Goal: Task Accomplishment & Management: Manage account settings

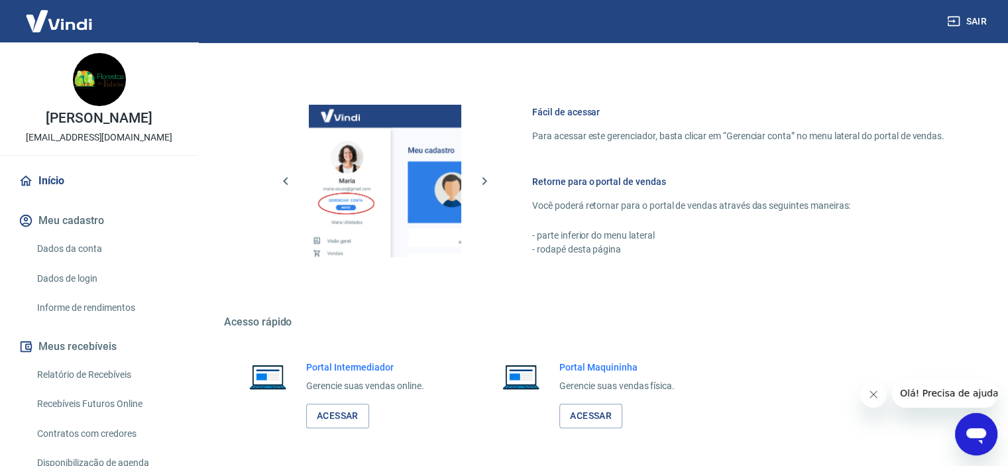
scroll to position [580, 0]
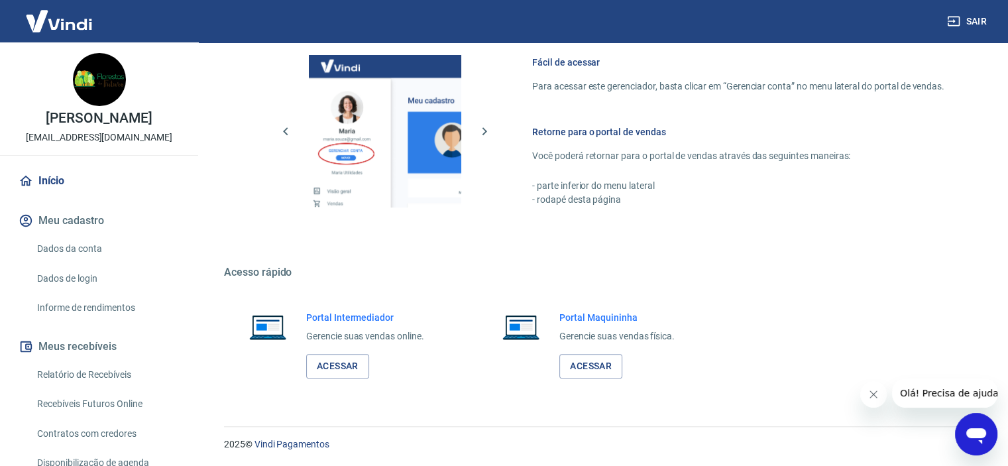
click at [80, 250] on link "Dados da conta" at bounding box center [107, 248] width 150 height 27
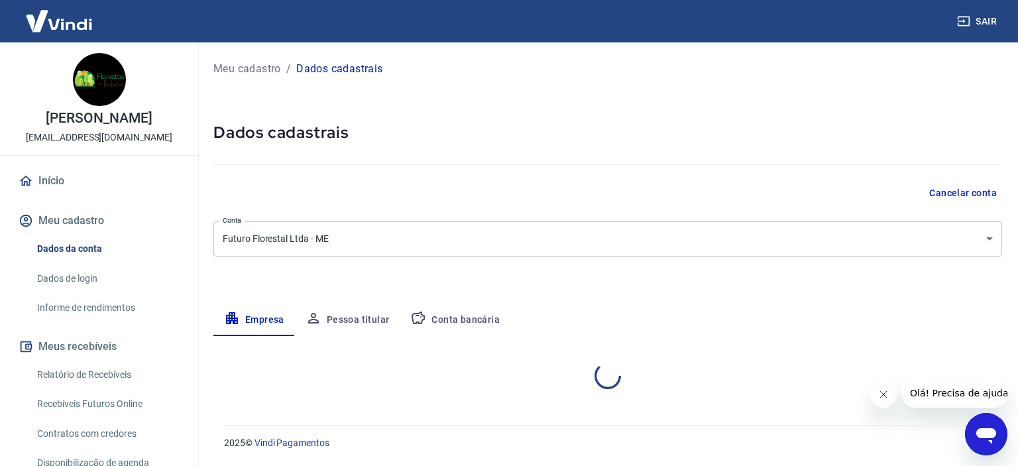
select select "SP"
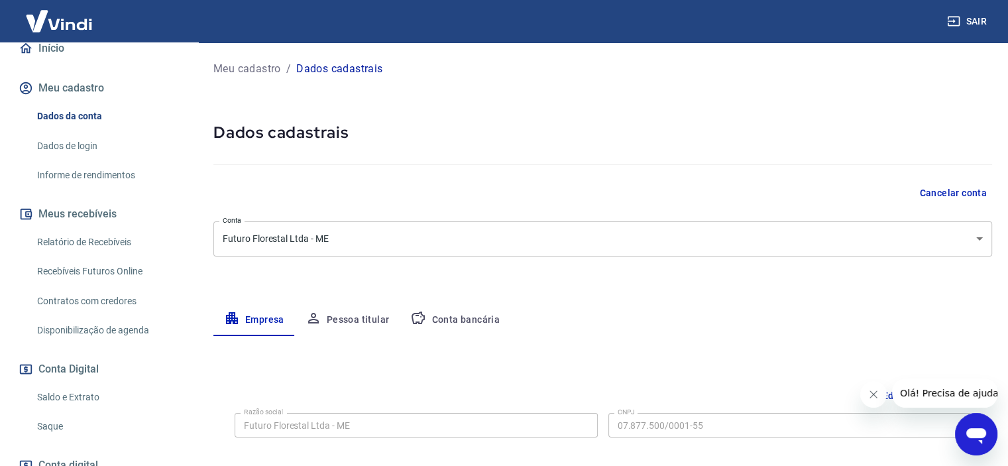
scroll to position [199, 0]
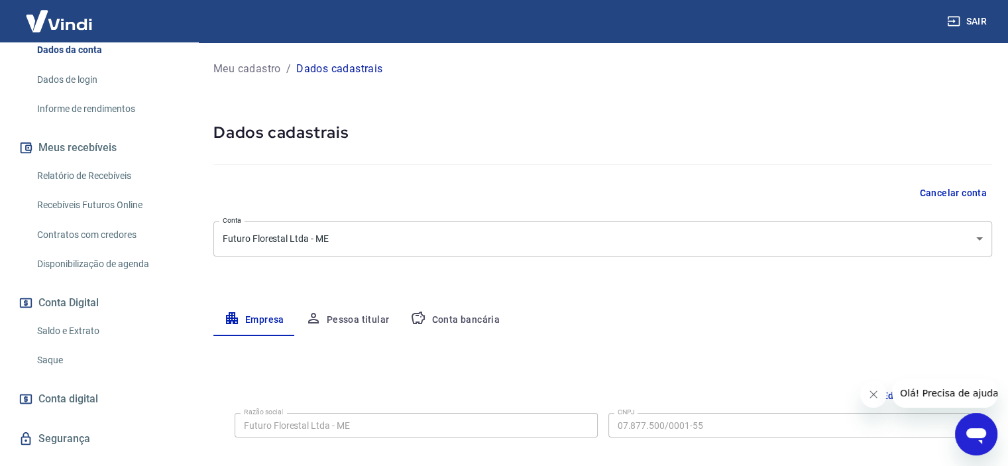
click at [88, 338] on link "Saldo e Extrato" at bounding box center [107, 331] width 150 height 27
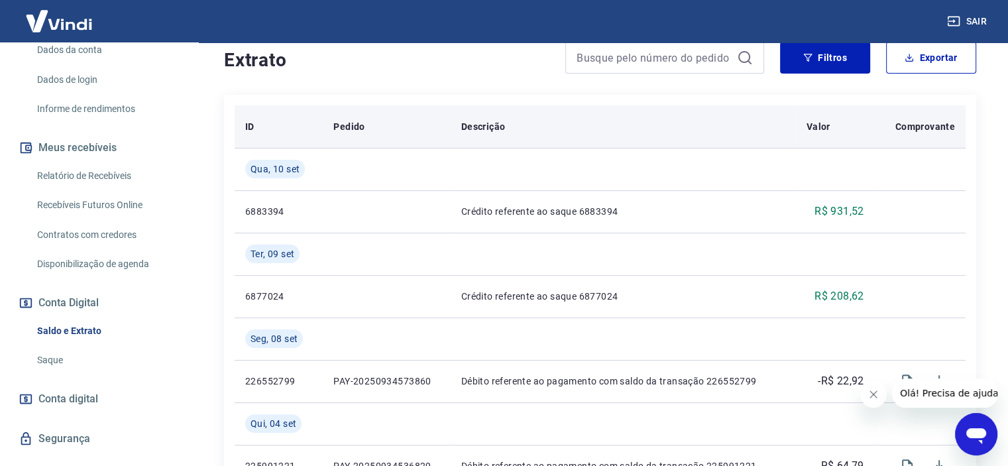
scroll to position [199, 0]
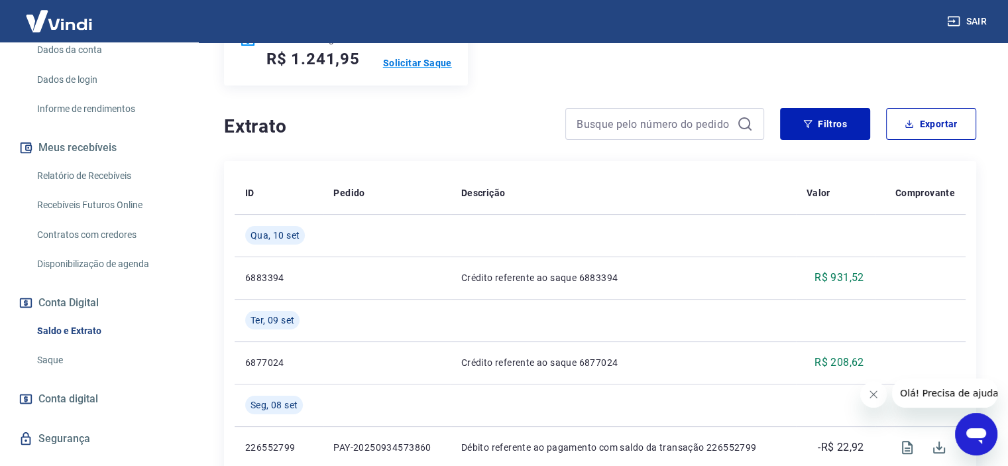
click at [426, 64] on p "Solicitar Saque" at bounding box center [417, 62] width 69 height 13
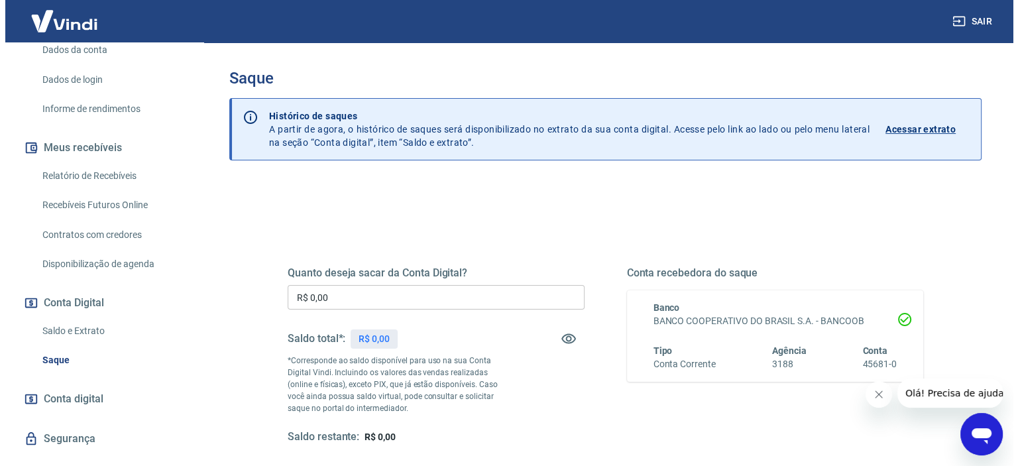
scroll to position [133, 0]
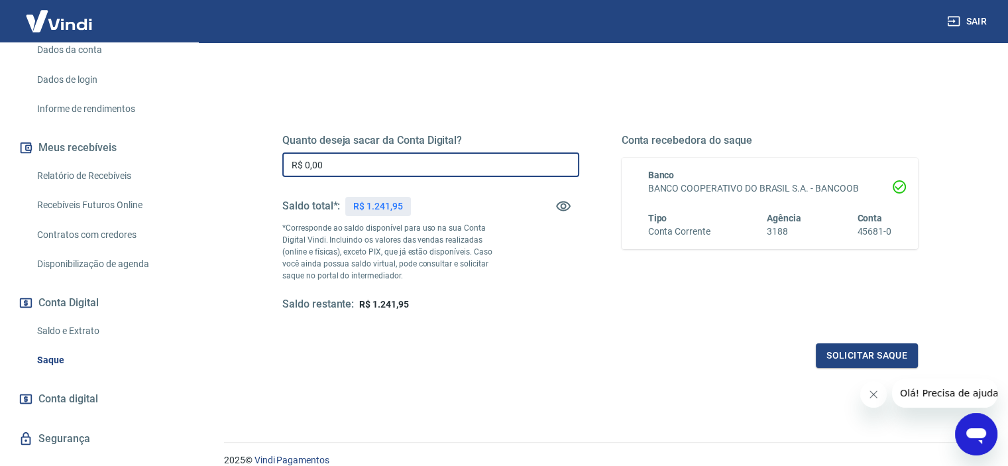
click at [353, 166] on input "R$ 0,00" at bounding box center [430, 164] width 297 height 25
type input "R$ 1.000,00"
click at [854, 360] on button "Solicitar saque" at bounding box center [867, 355] width 102 height 25
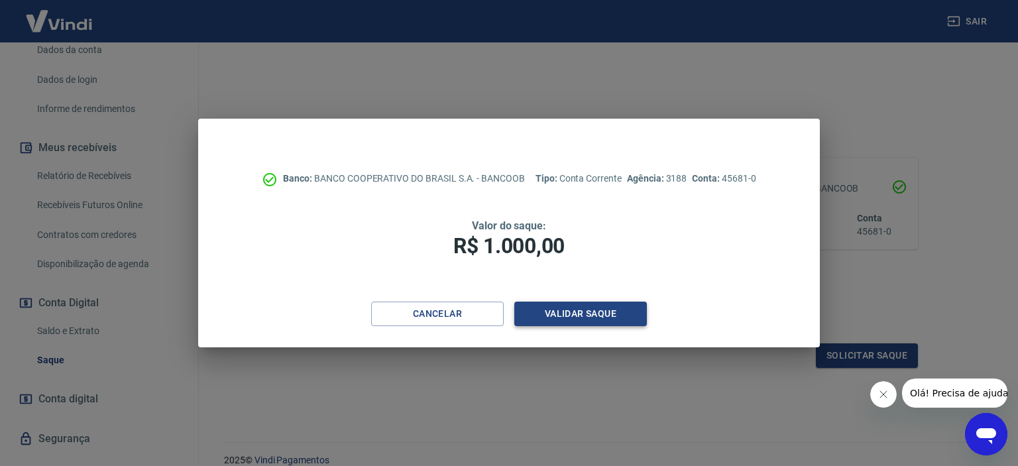
click at [596, 315] on button "Validar saque" at bounding box center [580, 314] width 133 height 25
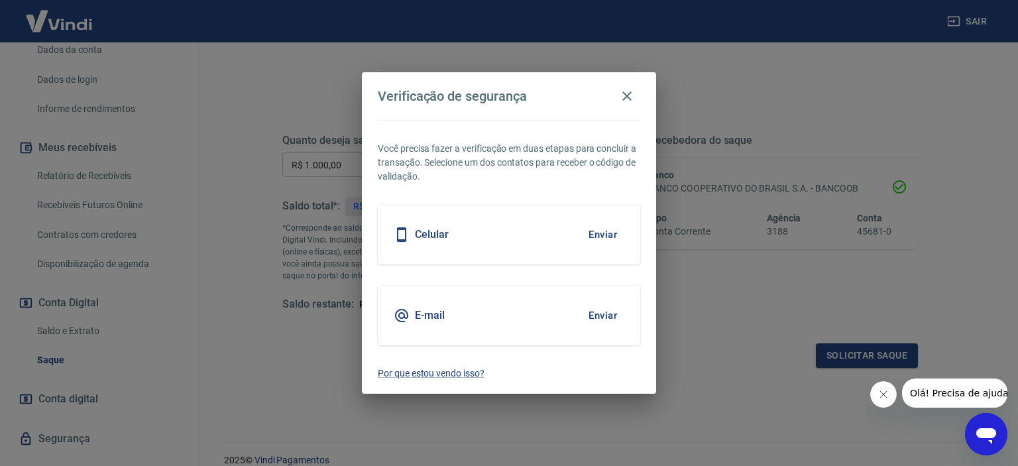
click at [609, 236] on button "Enviar" at bounding box center [602, 235] width 43 height 28
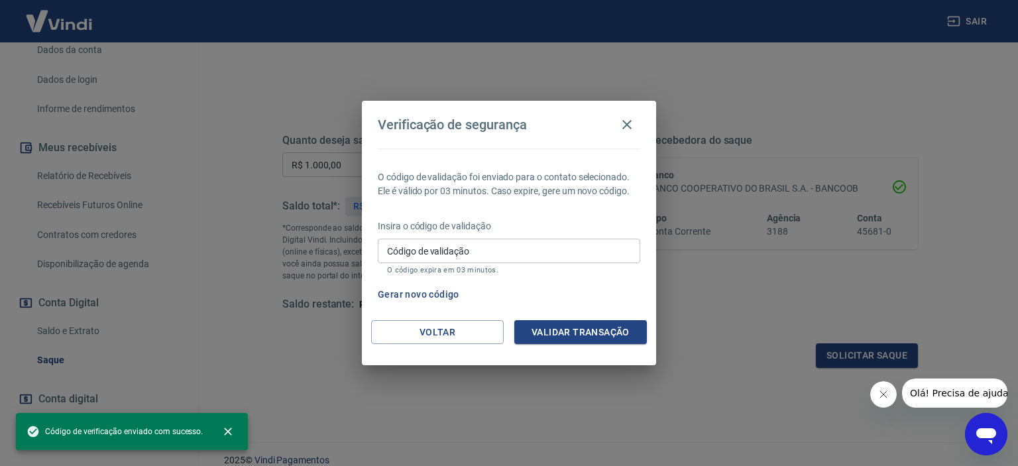
click at [497, 251] on input "Código de validação" at bounding box center [509, 251] width 263 height 25
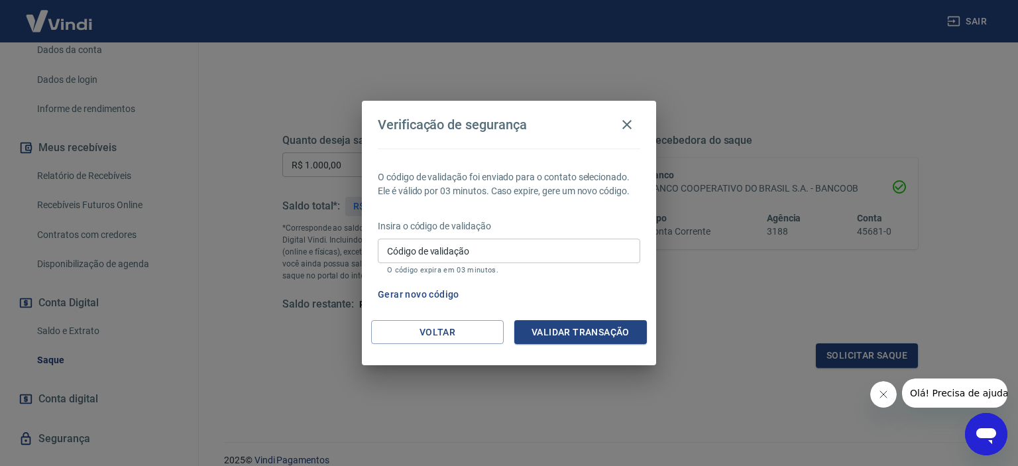
click at [582, 294] on div "Gerar novo código" at bounding box center [507, 294] width 268 height 25
click at [450, 335] on button "Voltar" at bounding box center [437, 332] width 133 height 25
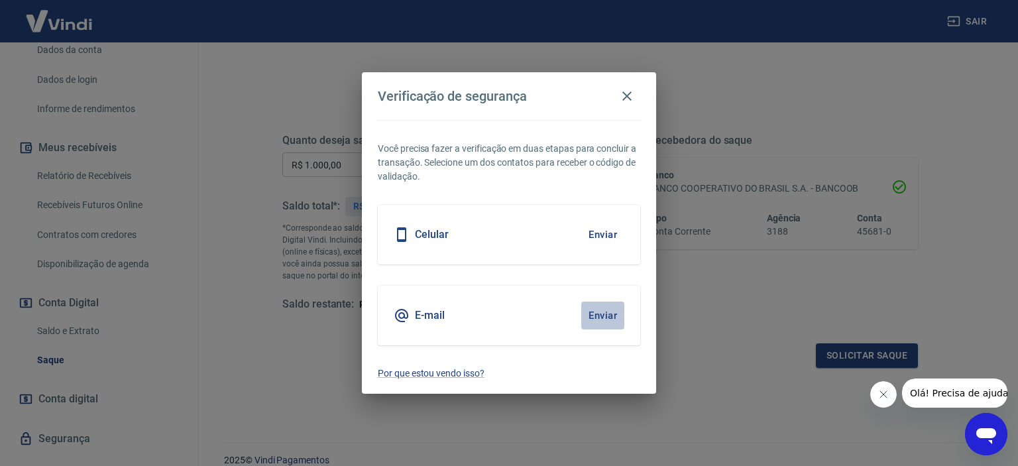
click at [597, 316] on button "Enviar" at bounding box center [602, 316] width 43 height 28
click at [602, 318] on button "Enviar" at bounding box center [602, 316] width 43 height 28
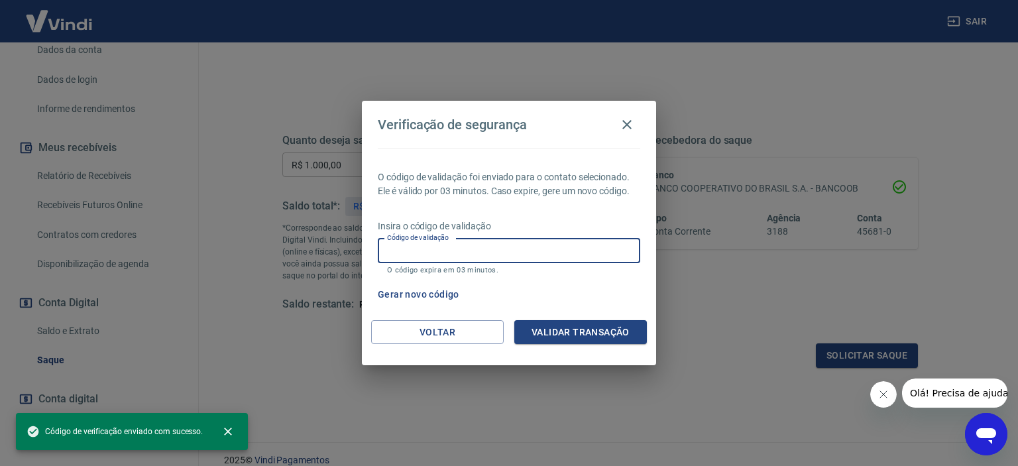
click at [514, 257] on input "Código de validação" at bounding box center [509, 251] width 263 height 25
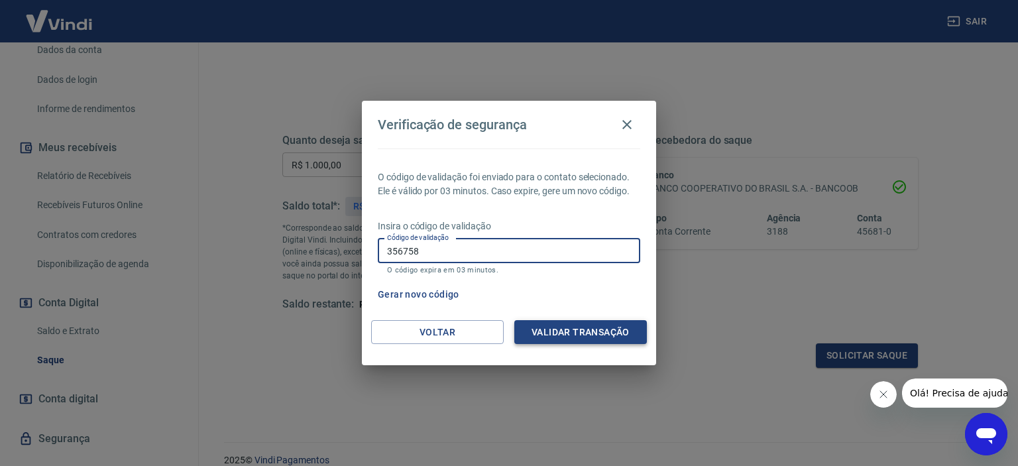
type input "356758"
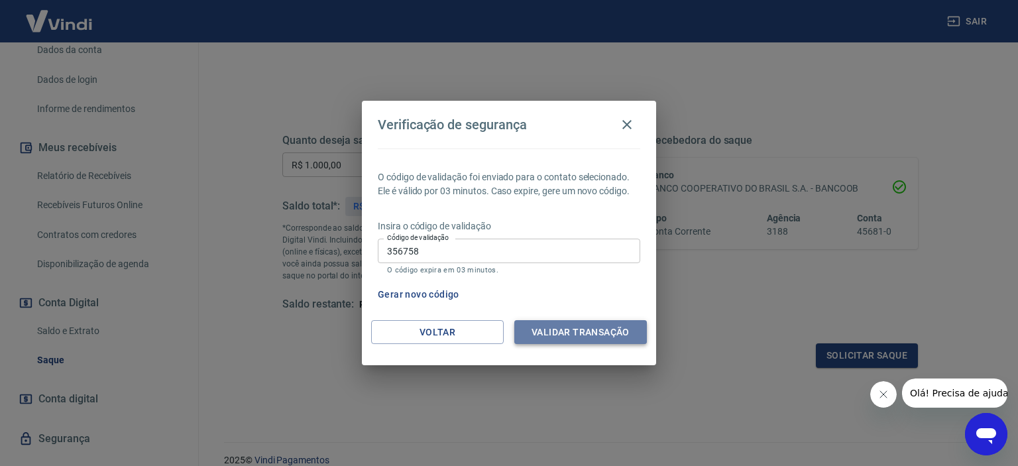
click at [599, 327] on button "Validar transação" at bounding box center [580, 332] width 133 height 25
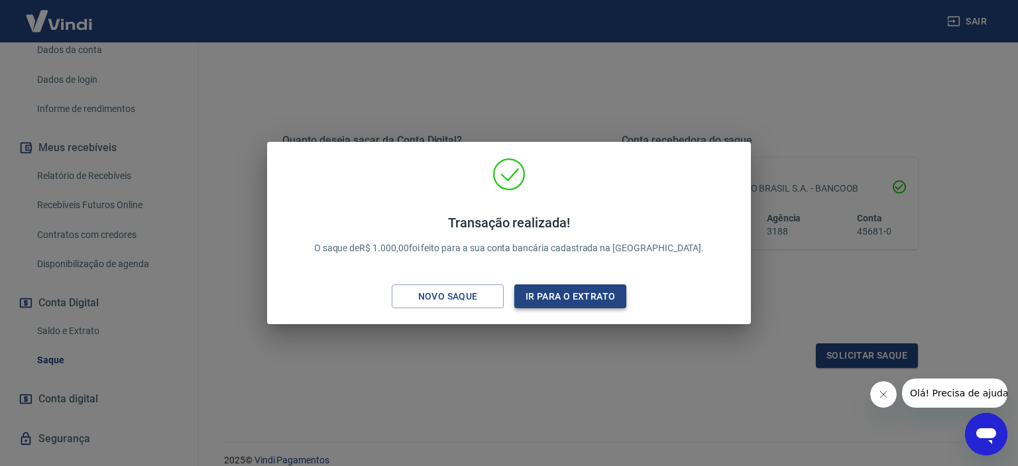
click at [596, 304] on button "Ir para o extrato" at bounding box center [570, 296] width 112 height 25
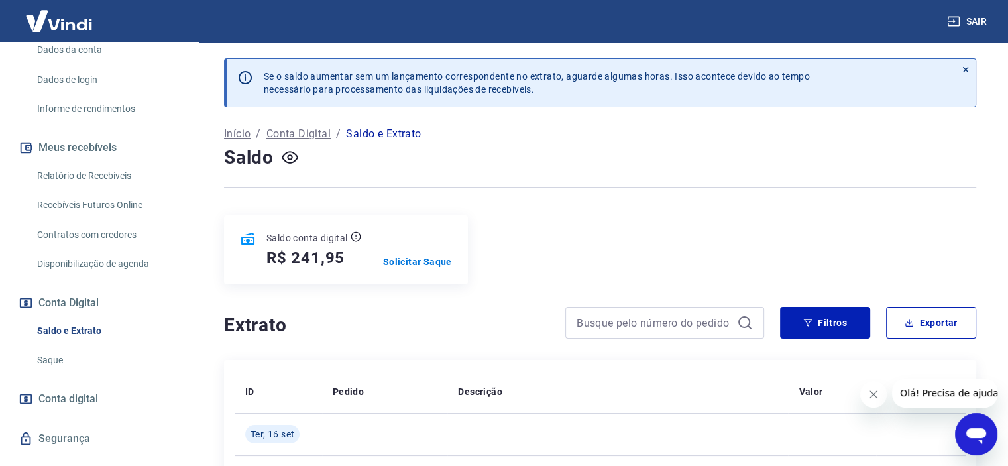
scroll to position [133, 0]
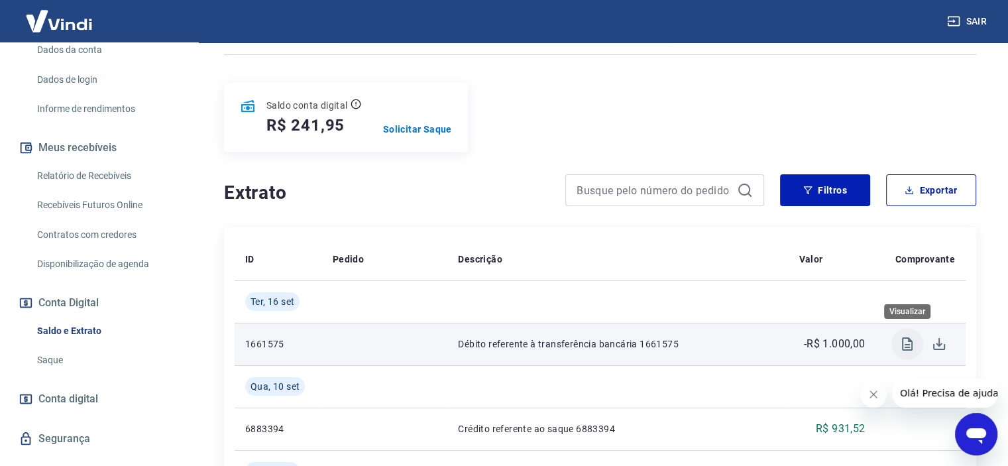
click at [906, 346] on icon "Visualizar" at bounding box center [908, 344] width 16 height 16
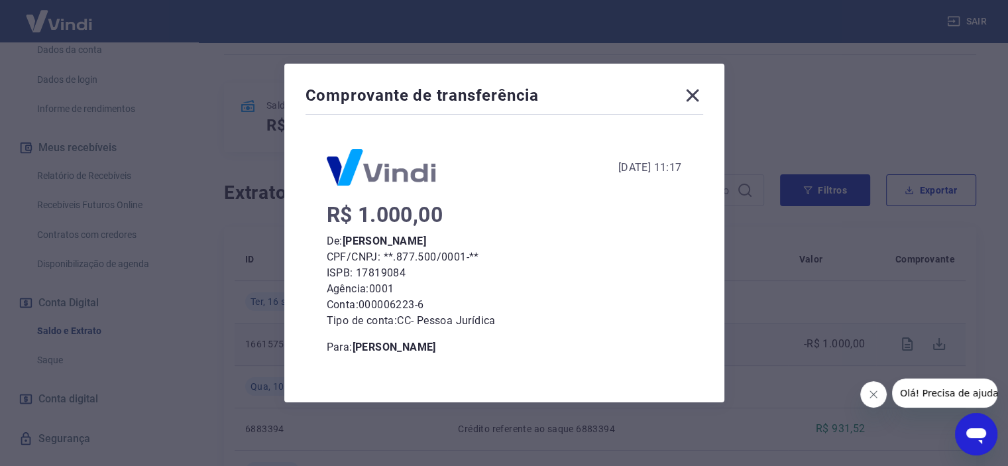
click at [703, 99] on icon at bounding box center [692, 95] width 21 height 21
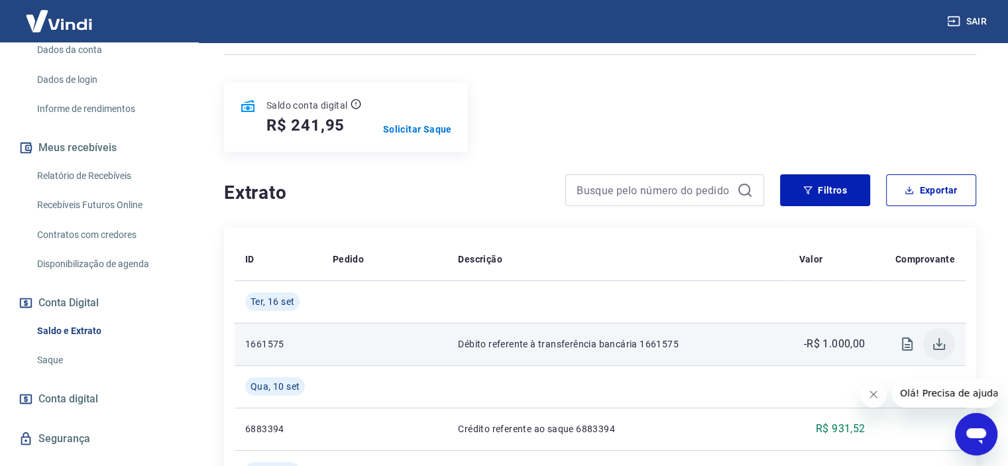
click at [939, 347] on icon "Download" at bounding box center [939, 344] width 16 height 16
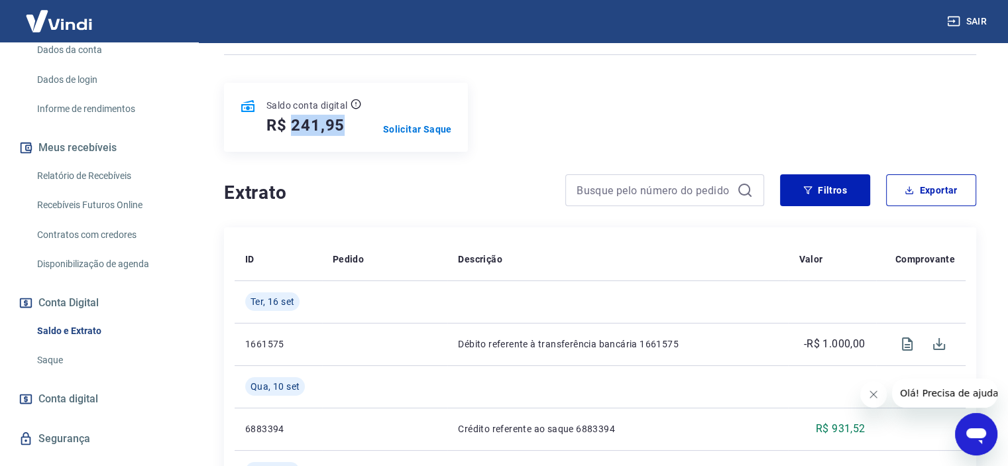
drag, startPoint x: 293, startPoint y: 126, endPoint x: 347, endPoint y: 129, distance: 54.5
click at [347, 129] on div "R$ 241,95" at bounding box center [314, 125] width 95 height 21
click at [416, 202] on h4 "Extrato" at bounding box center [387, 193] width 326 height 27
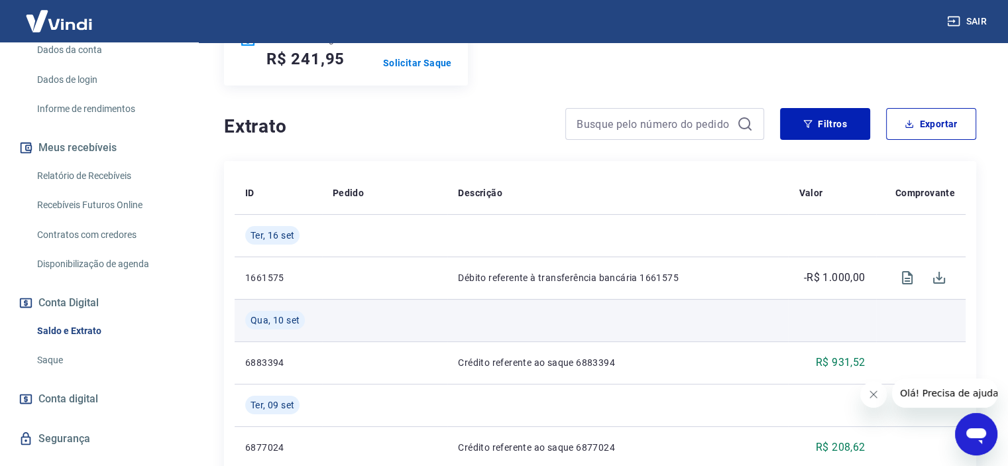
scroll to position [265, 0]
